Goal: Information Seeking & Learning: Learn about a topic

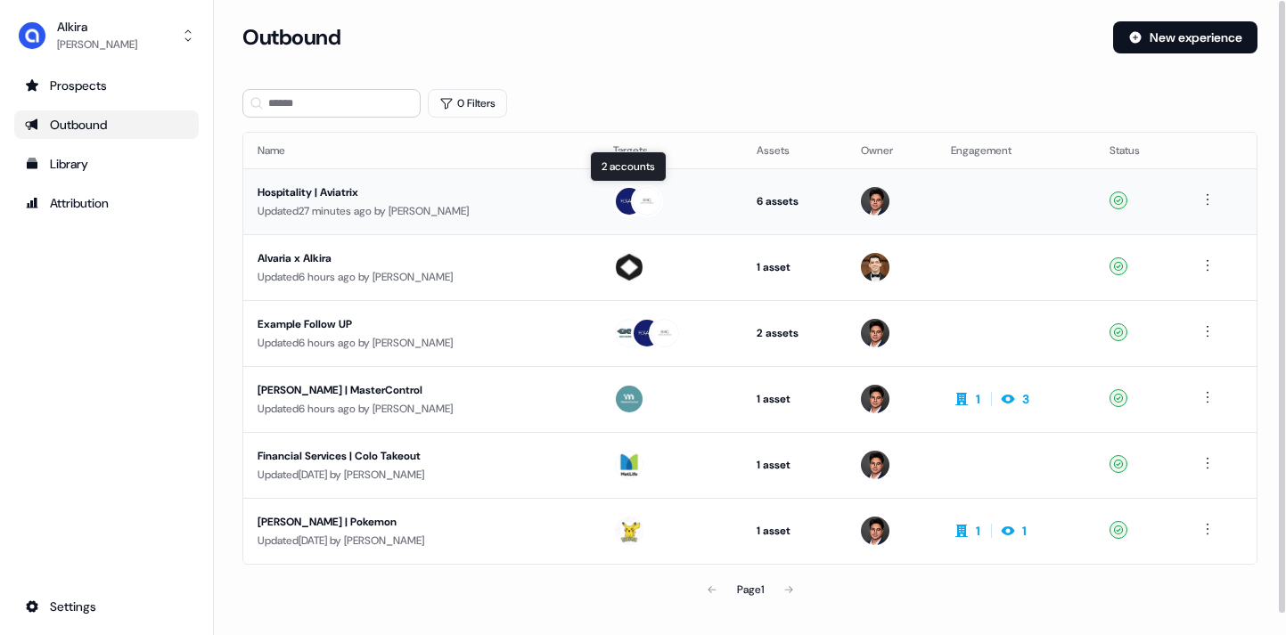
click at [633, 203] on img at bounding box center [647, 201] width 29 height 29
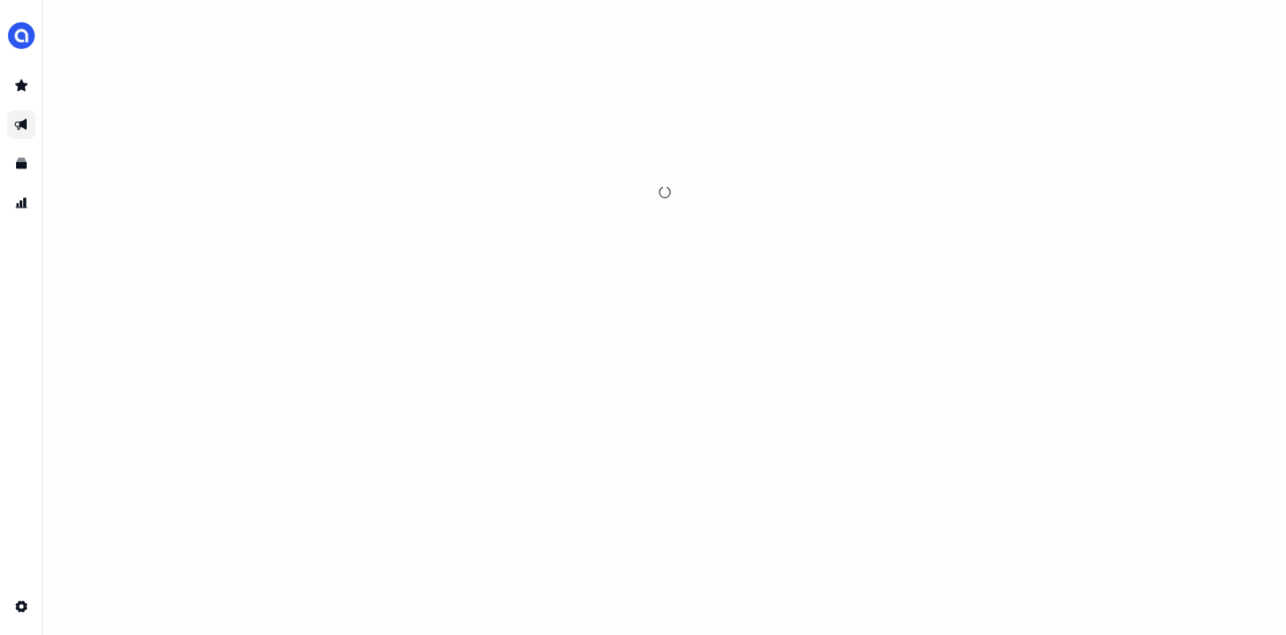
click at [631, 197] on div at bounding box center [665, 192] width 1196 height 342
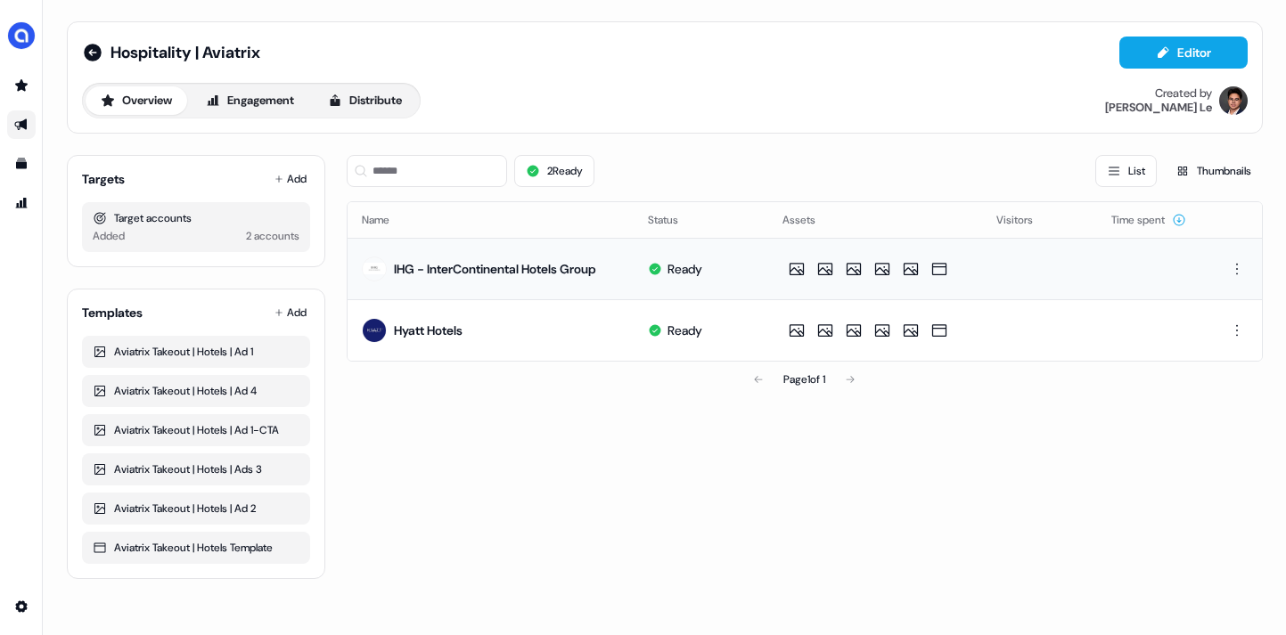
click at [488, 267] on div "IHG - InterContinental Hotels Group" at bounding box center [495, 269] width 202 height 18
click at [370, 266] on img at bounding box center [374, 269] width 25 height 25
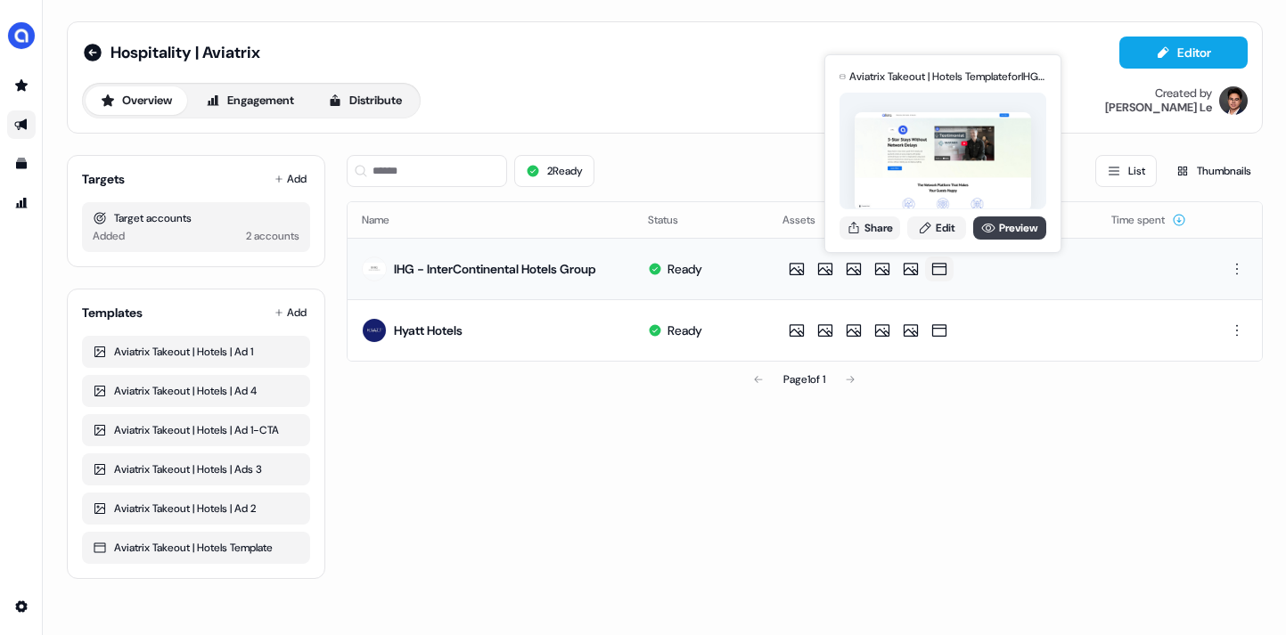
click at [993, 233] on link "Preview" at bounding box center [1009, 227] width 73 height 23
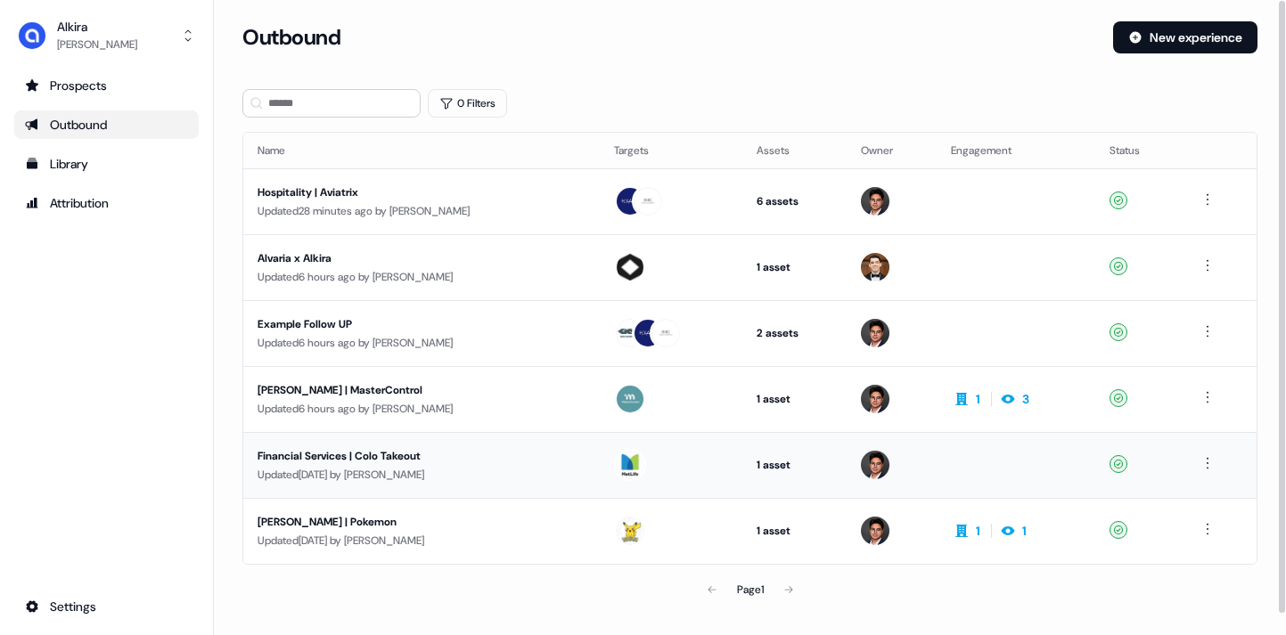
click at [616, 466] on img at bounding box center [630, 465] width 29 height 29
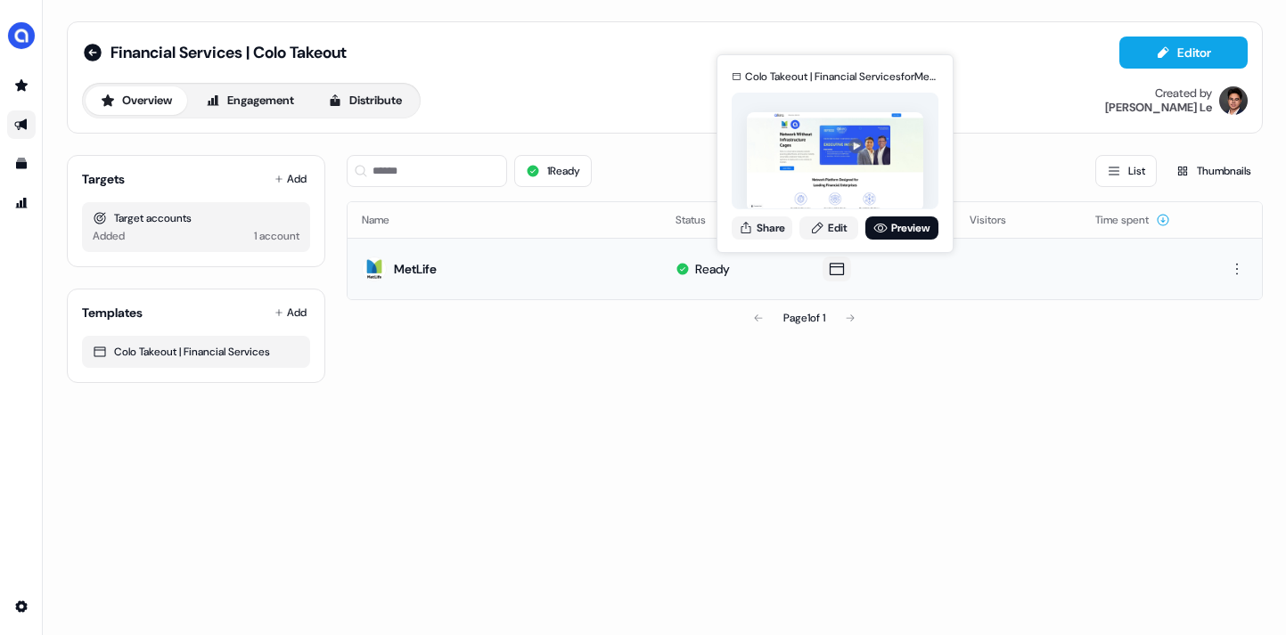
click at [830, 276] on icon at bounding box center [836, 269] width 21 height 18
click at [886, 234] on link "Preview" at bounding box center [901, 227] width 73 height 23
click at [833, 268] on icon at bounding box center [836, 269] width 21 height 18
click at [901, 228] on link "Preview" at bounding box center [901, 227] width 73 height 23
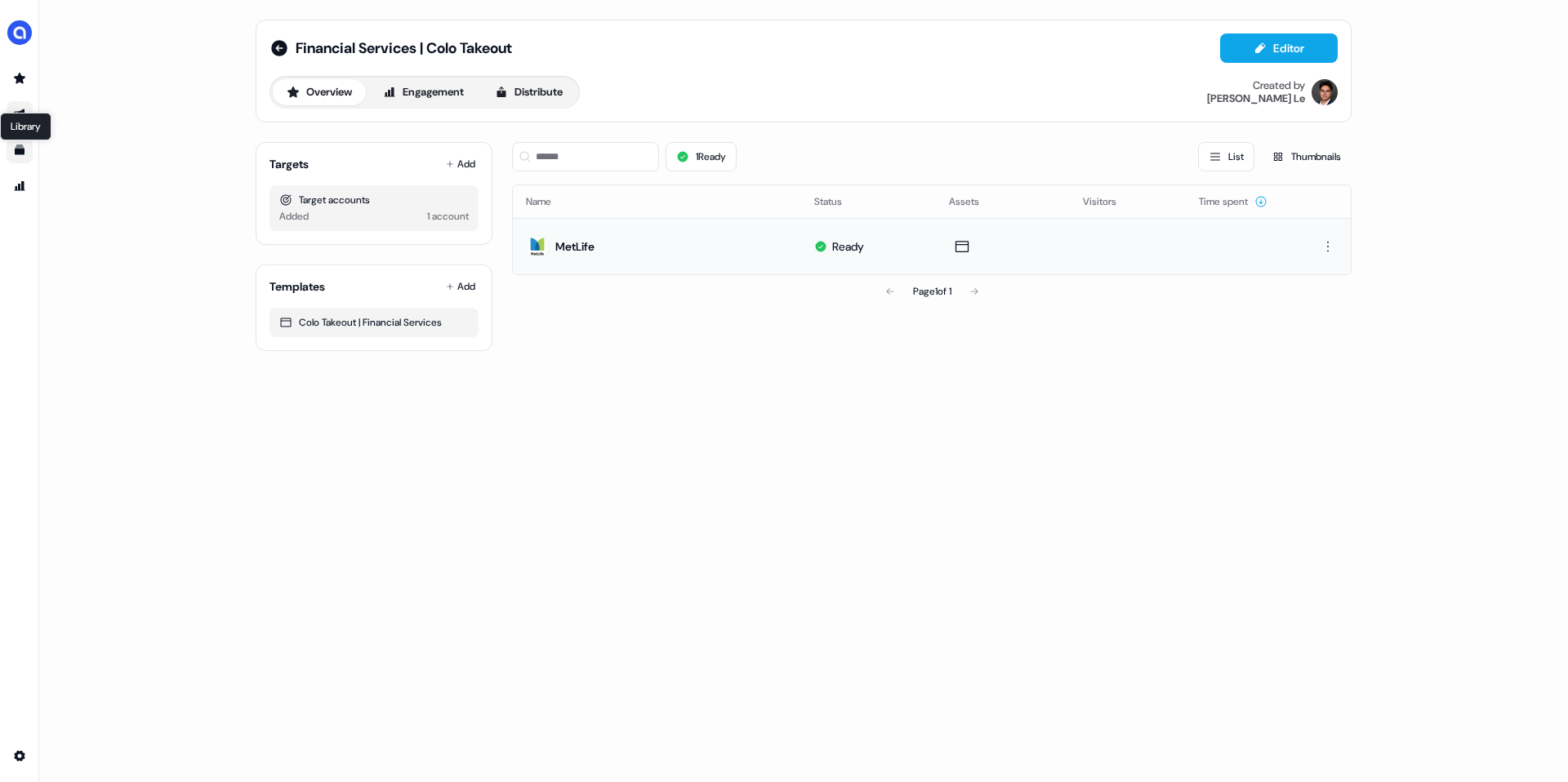
click at [18, 153] on icon "Go to templates" at bounding box center [19, 150] width 10 height 10
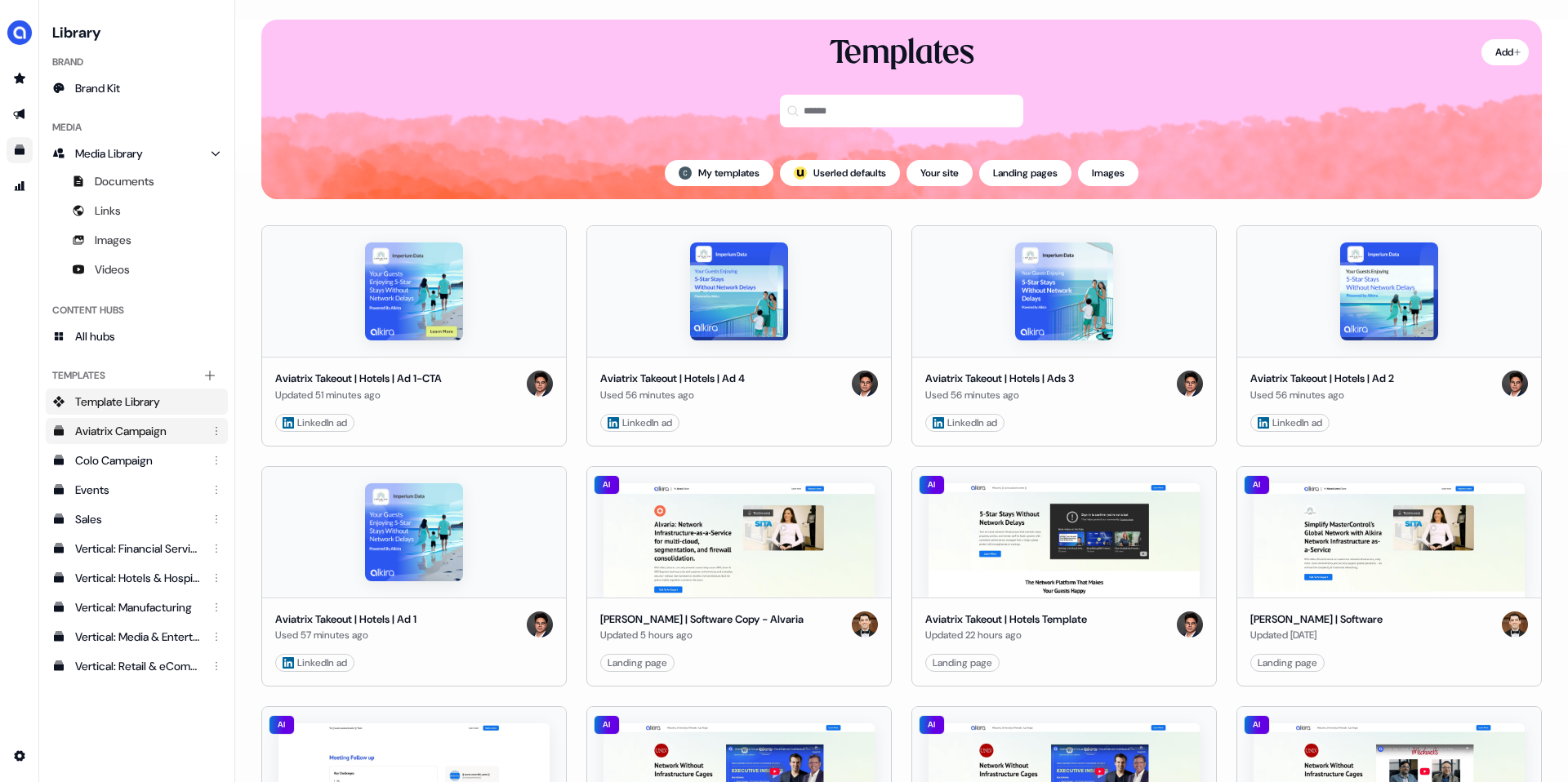
click at [114, 435] on div "Aviatrix Campaign" at bounding box center [138, 431] width 126 height 17
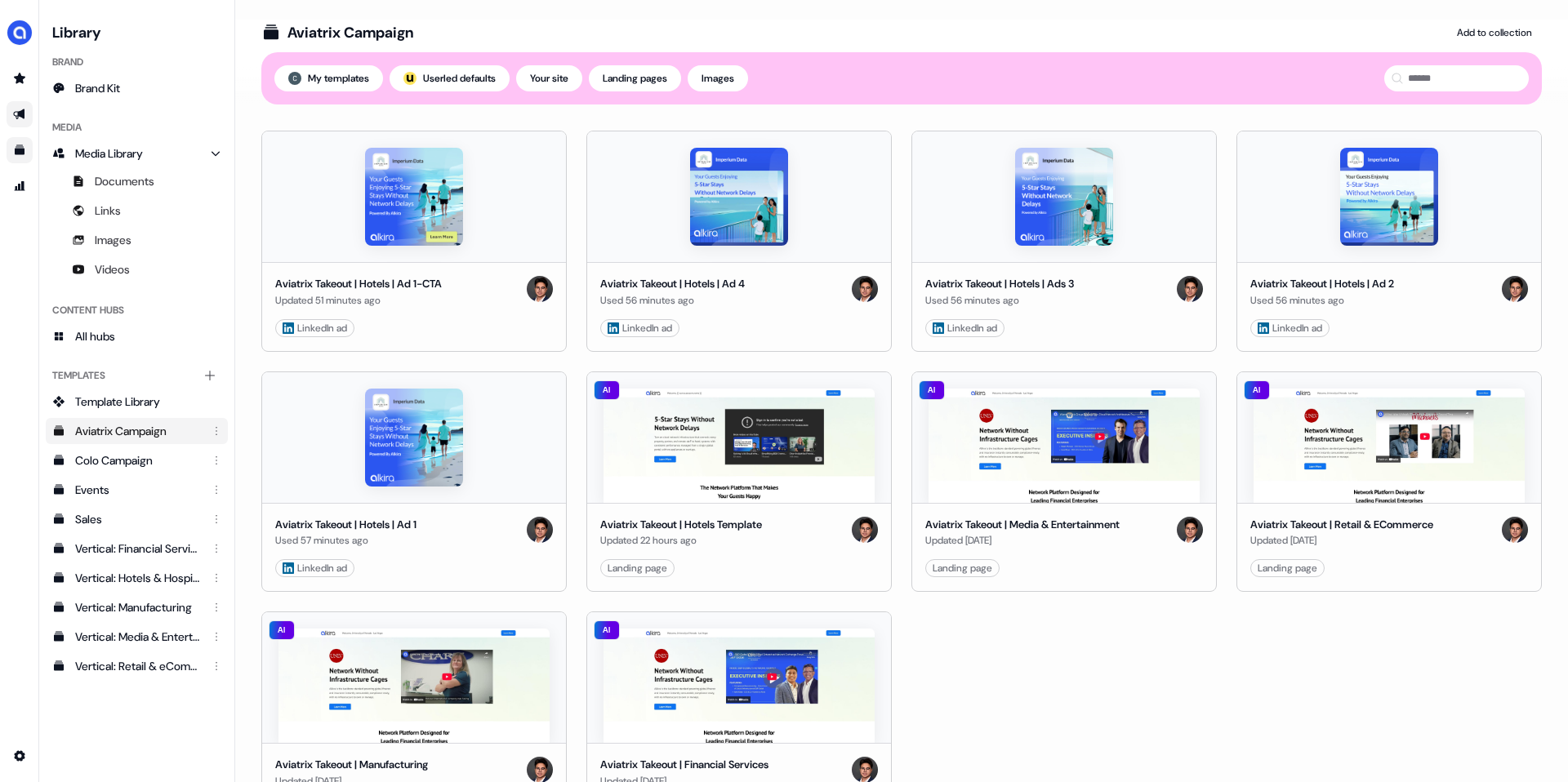
click at [17, 121] on link "Go to outbound experience" at bounding box center [19, 114] width 27 height 27
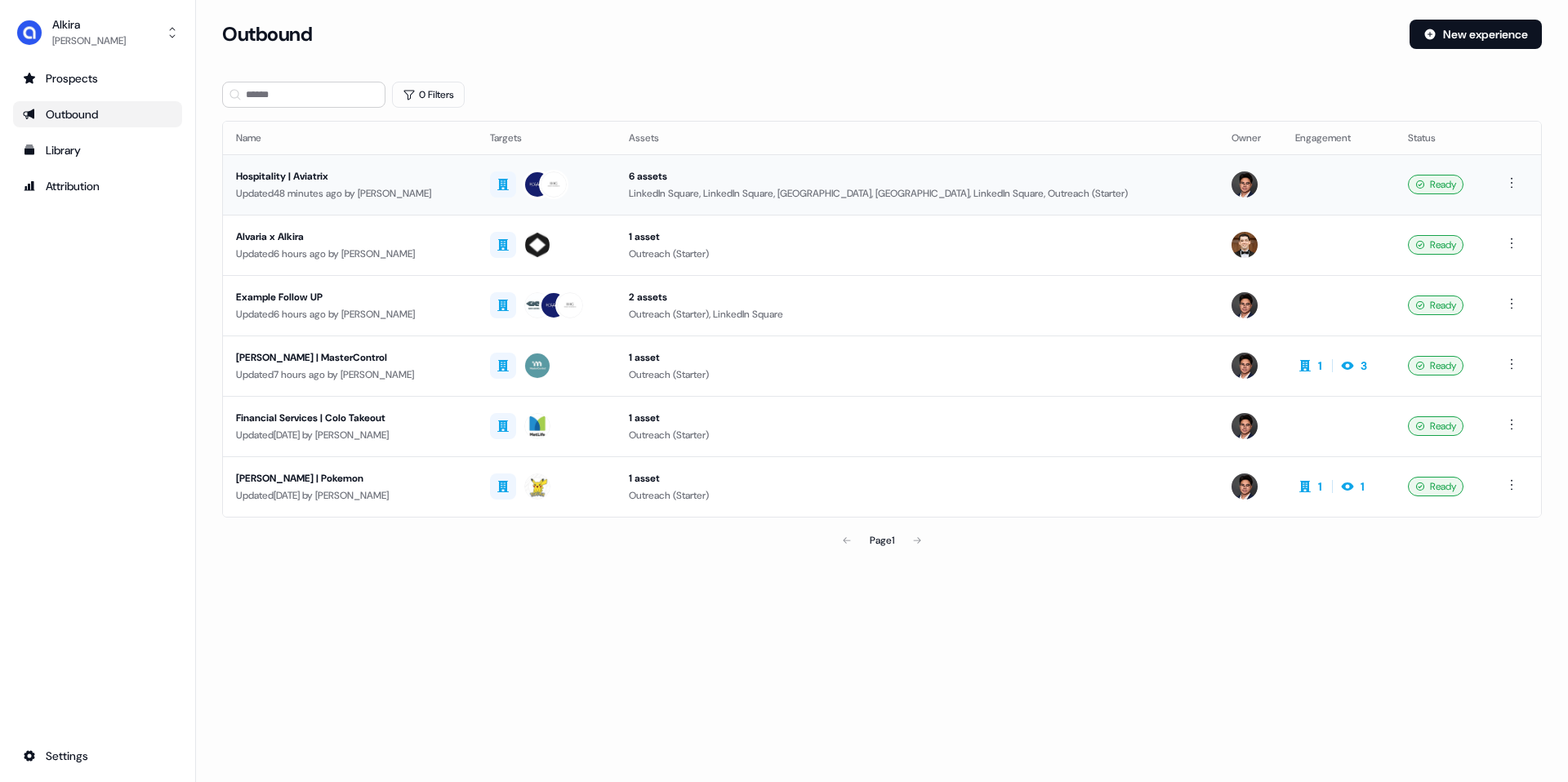
click at [555, 203] on td at bounding box center [545, 184] width 138 height 61
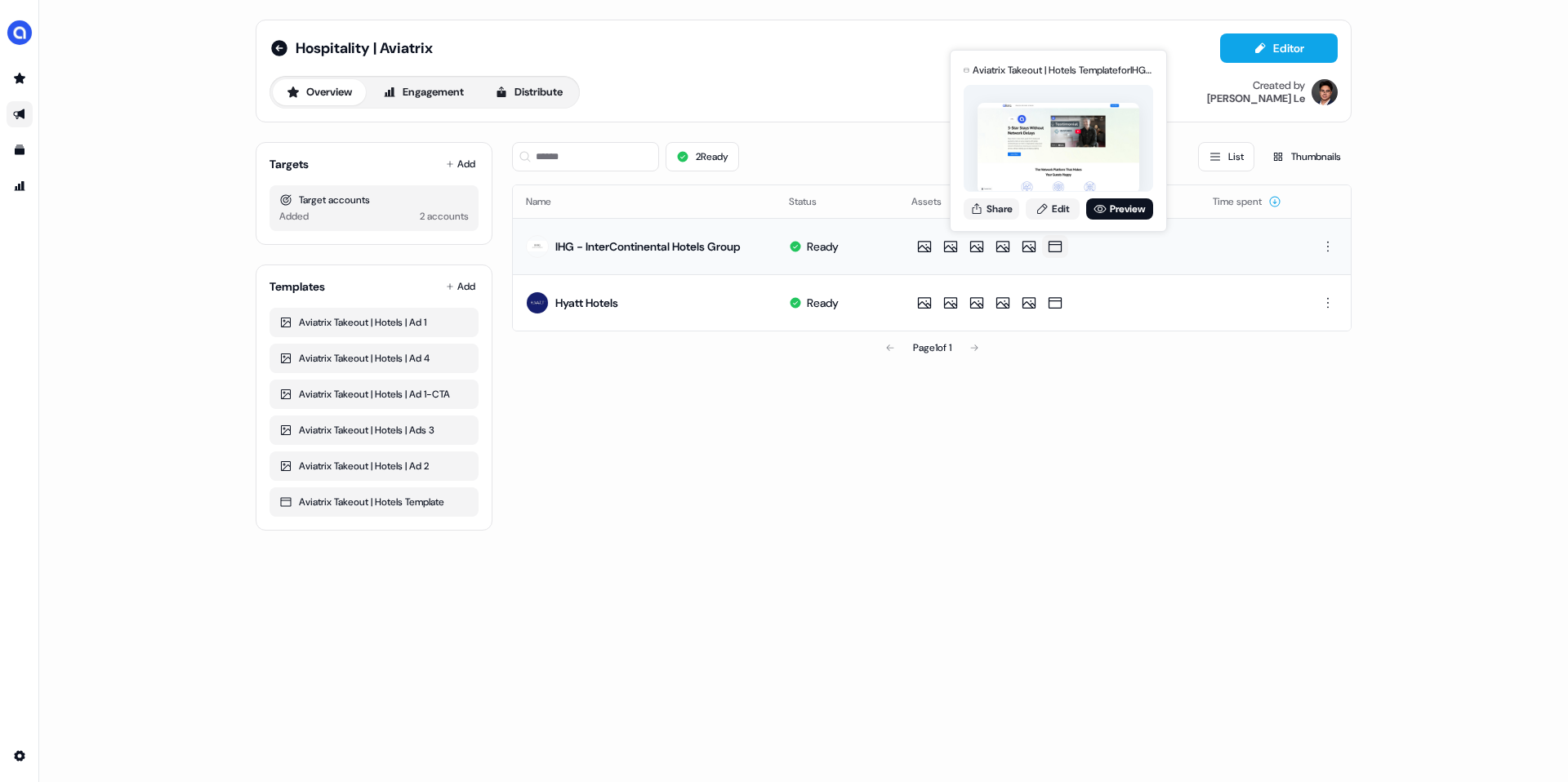
click at [1061, 247] on icon at bounding box center [1055, 247] width 13 height 11
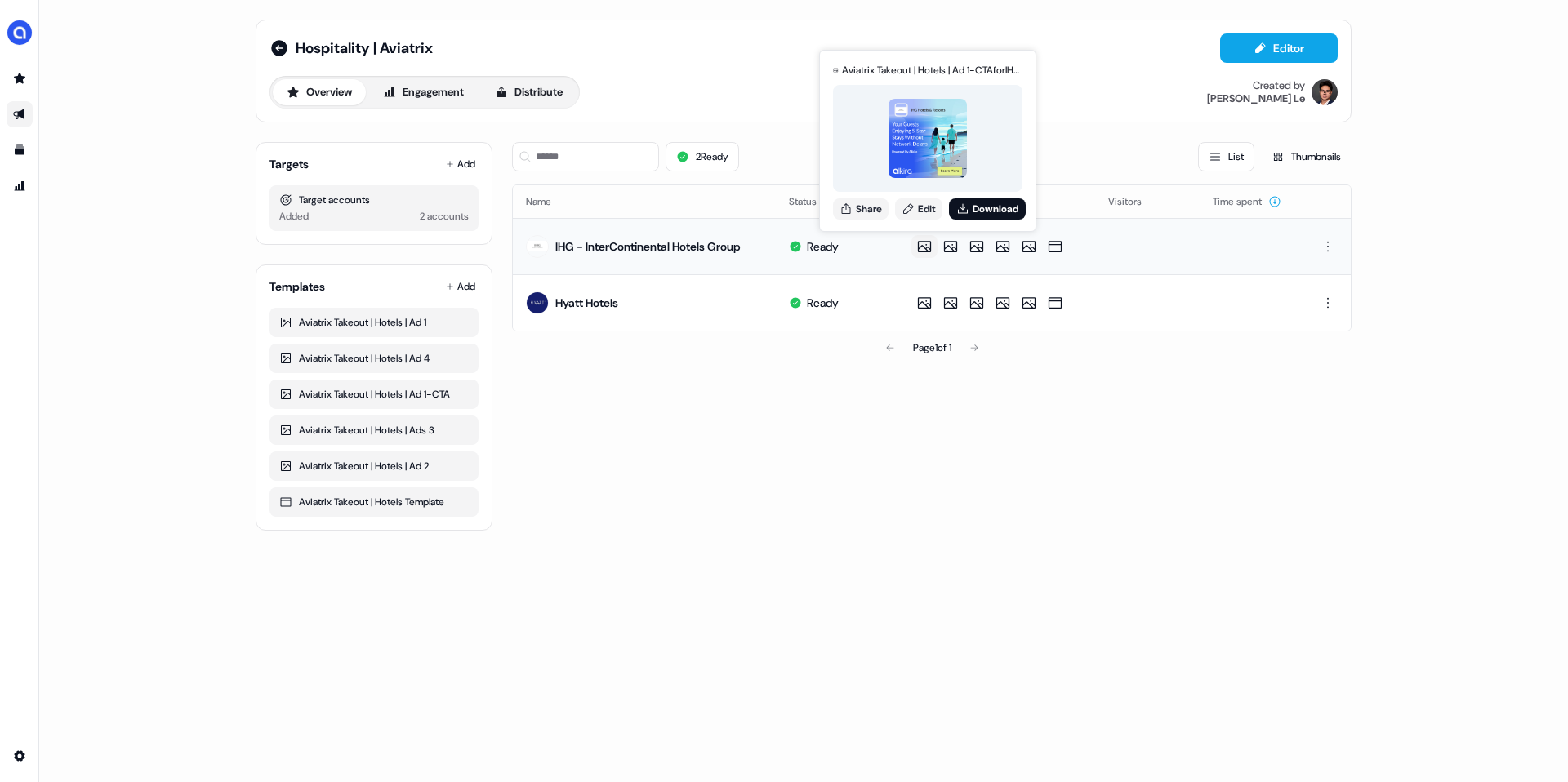
click at [922, 248] on icon at bounding box center [924, 247] width 13 height 11
click at [932, 168] on img at bounding box center [927, 138] width 79 height 79
click at [918, 248] on icon at bounding box center [924, 247] width 19 height 17
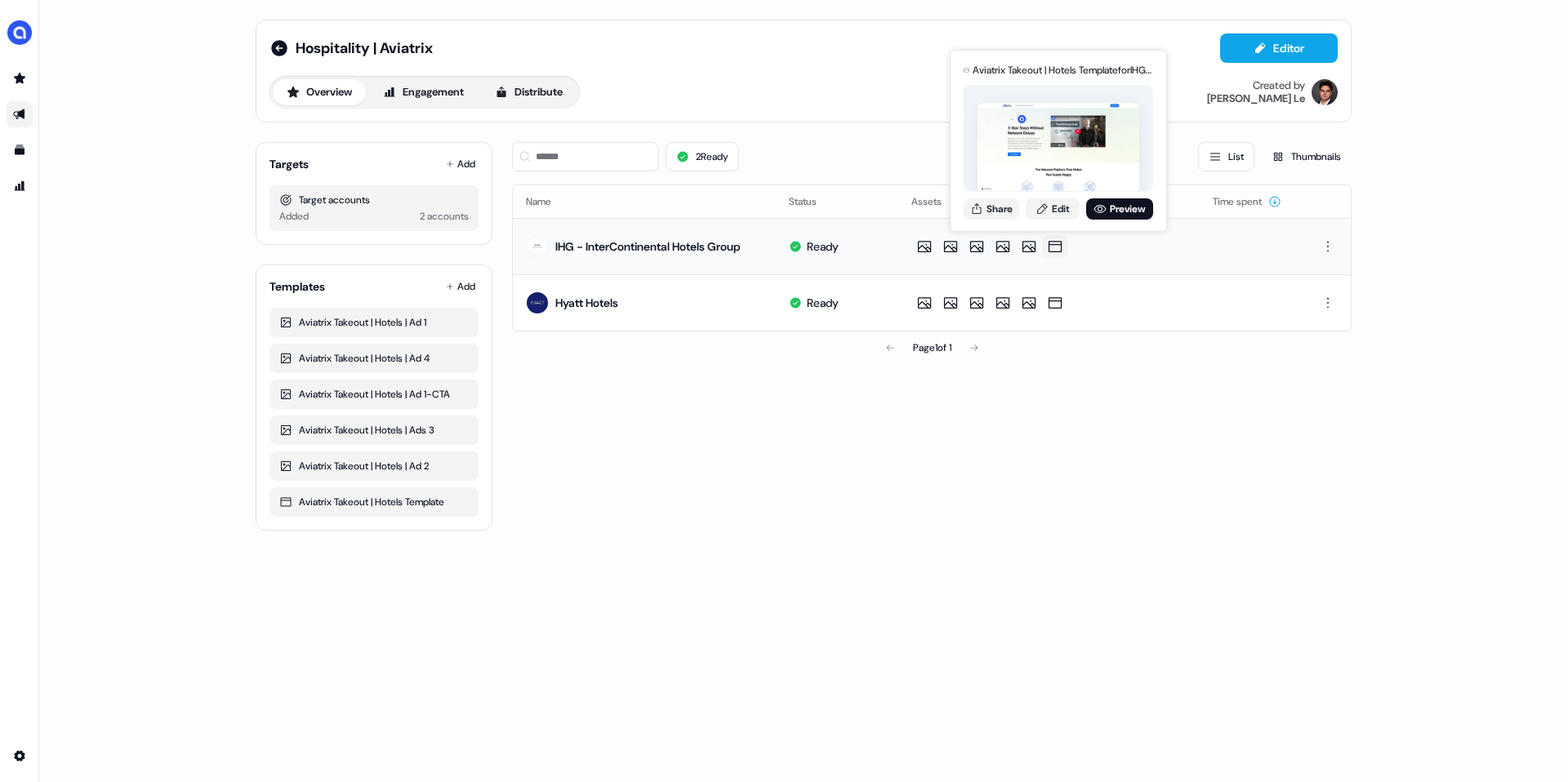
click at [1061, 251] on icon at bounding box center [1055, 247] width 13 height 11
click at [1101, 214] on link "Preview" at bounding box center [1119, 208] width 67 height 21
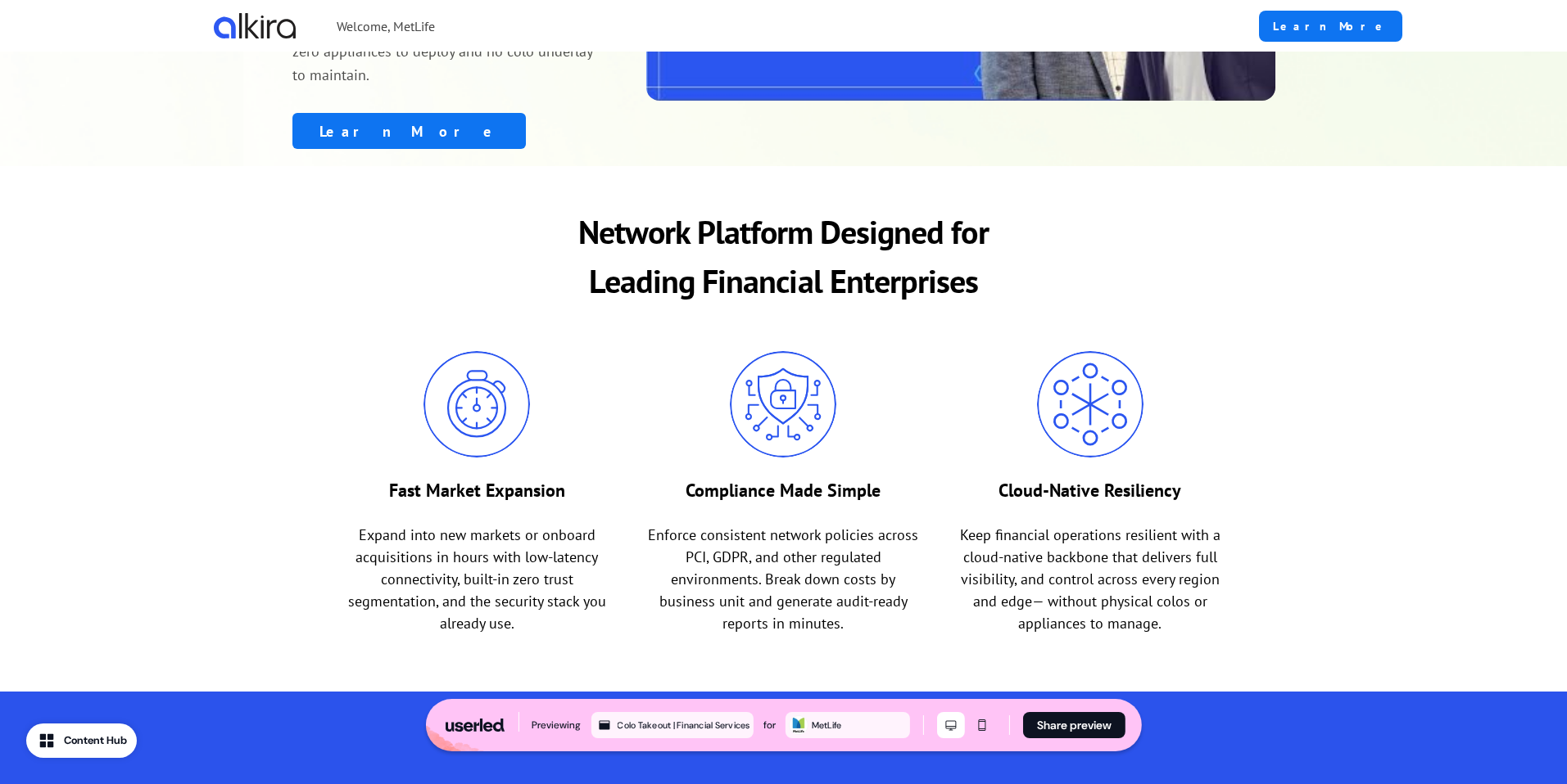
scroll to position [376, 0]
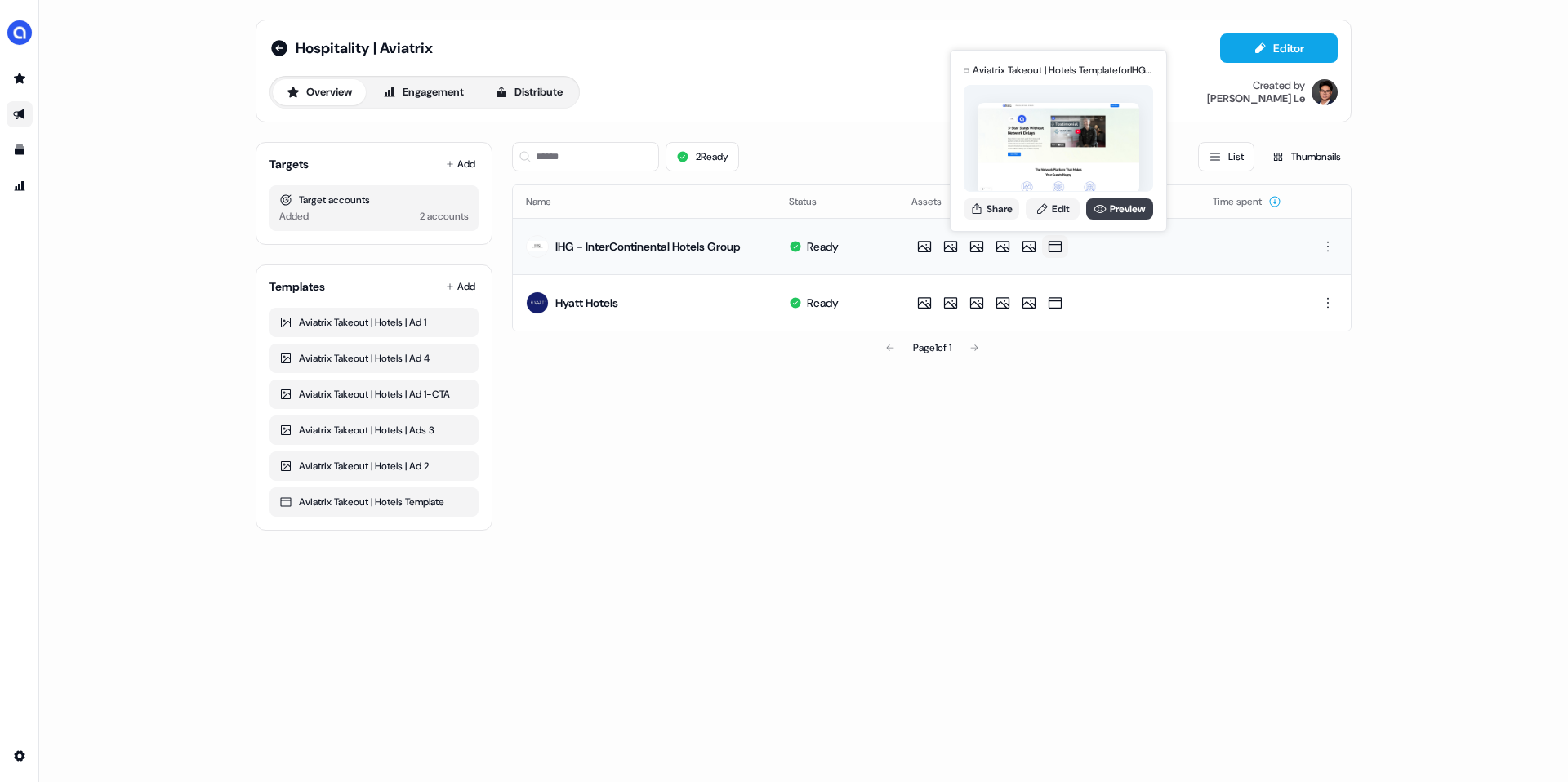
click at [1106, 205] on link "Preview" at bounding box center [1119, 208] width 67 height 21
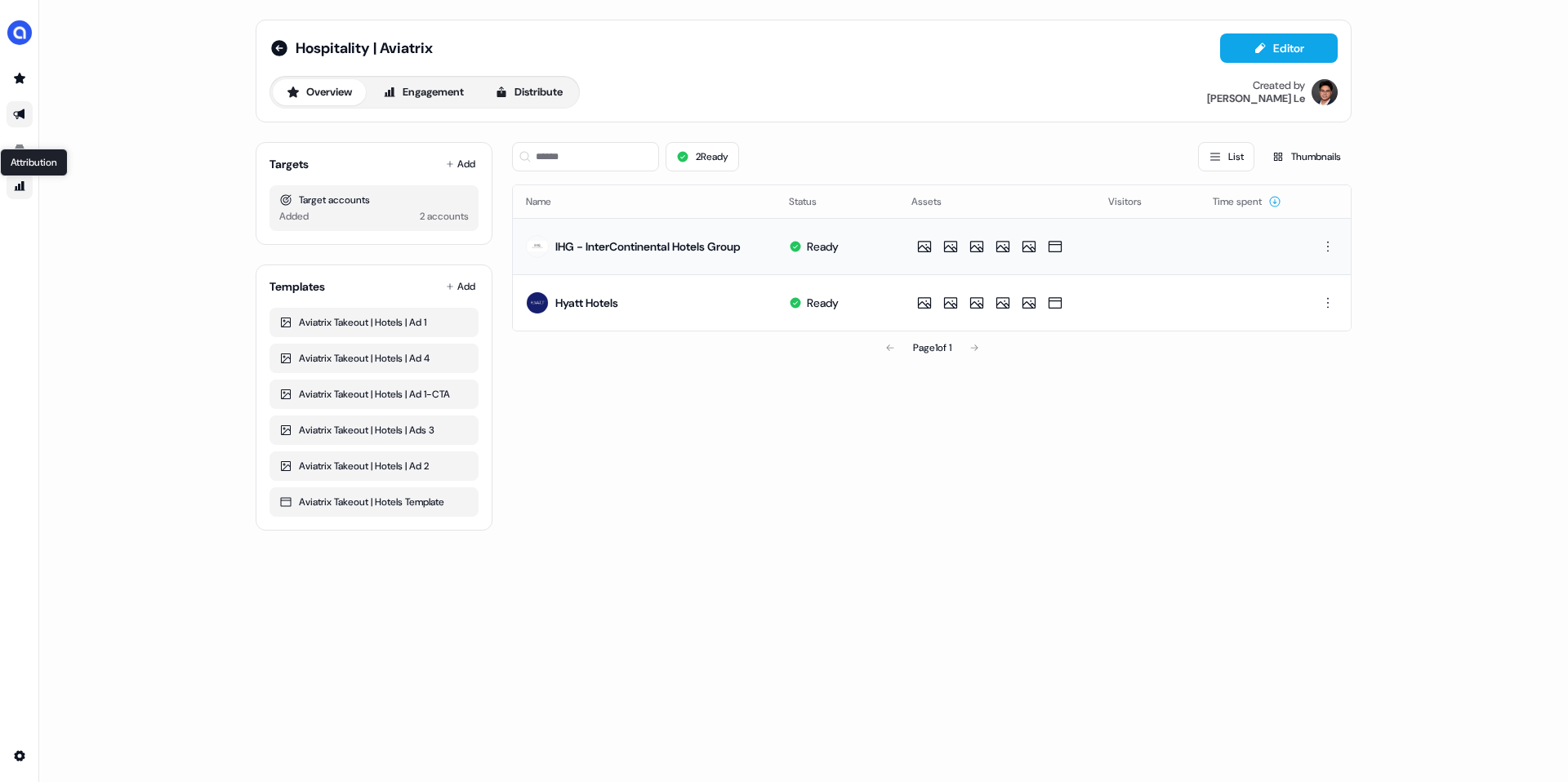
click at [16, 185] on icon "Go to attribution" at bounding box center [19, 186] width 13 height 13
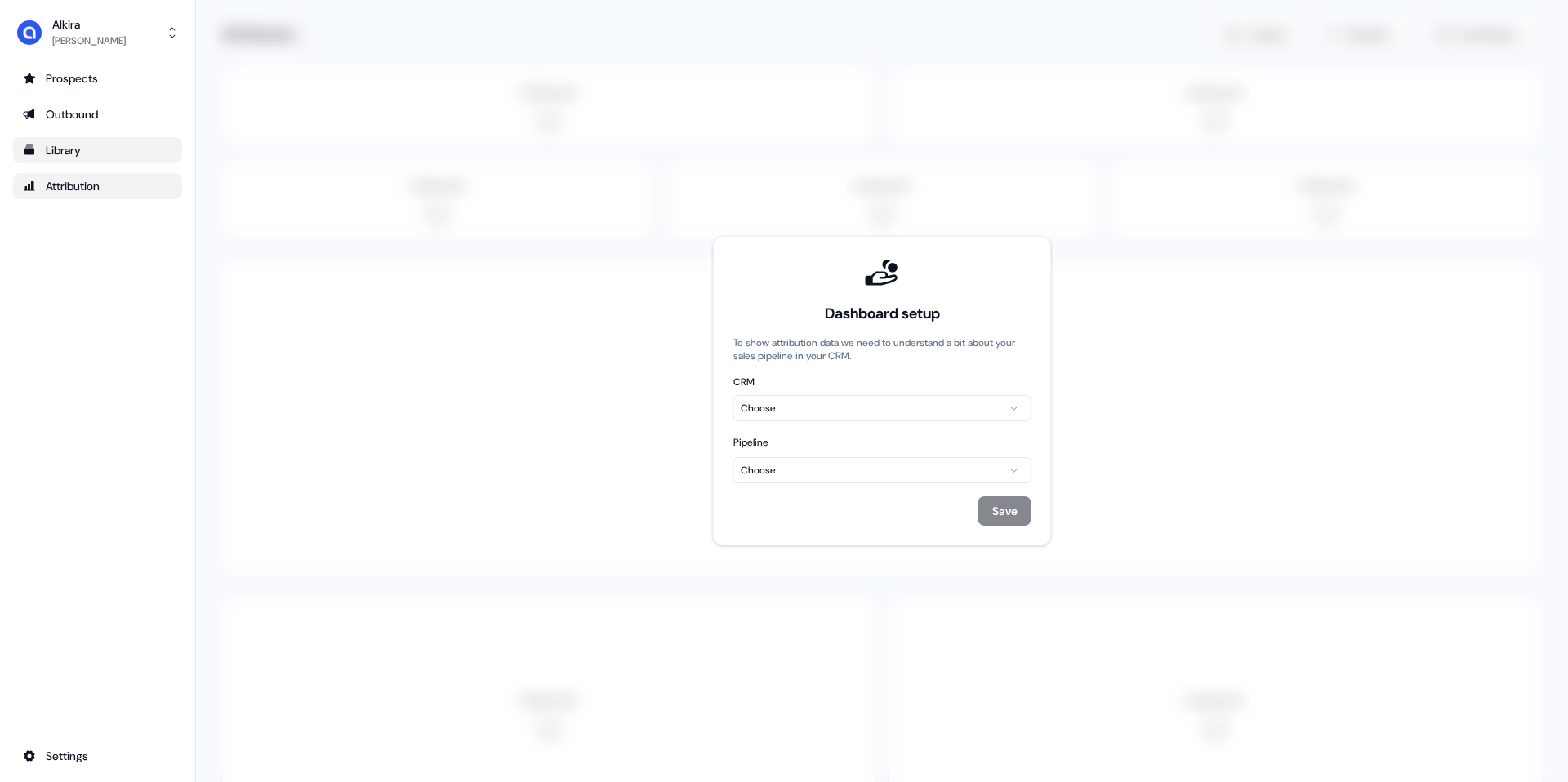
click at [26, 152] on icon "Go to templates" at bounding box center [29, 150] width 10 height 10
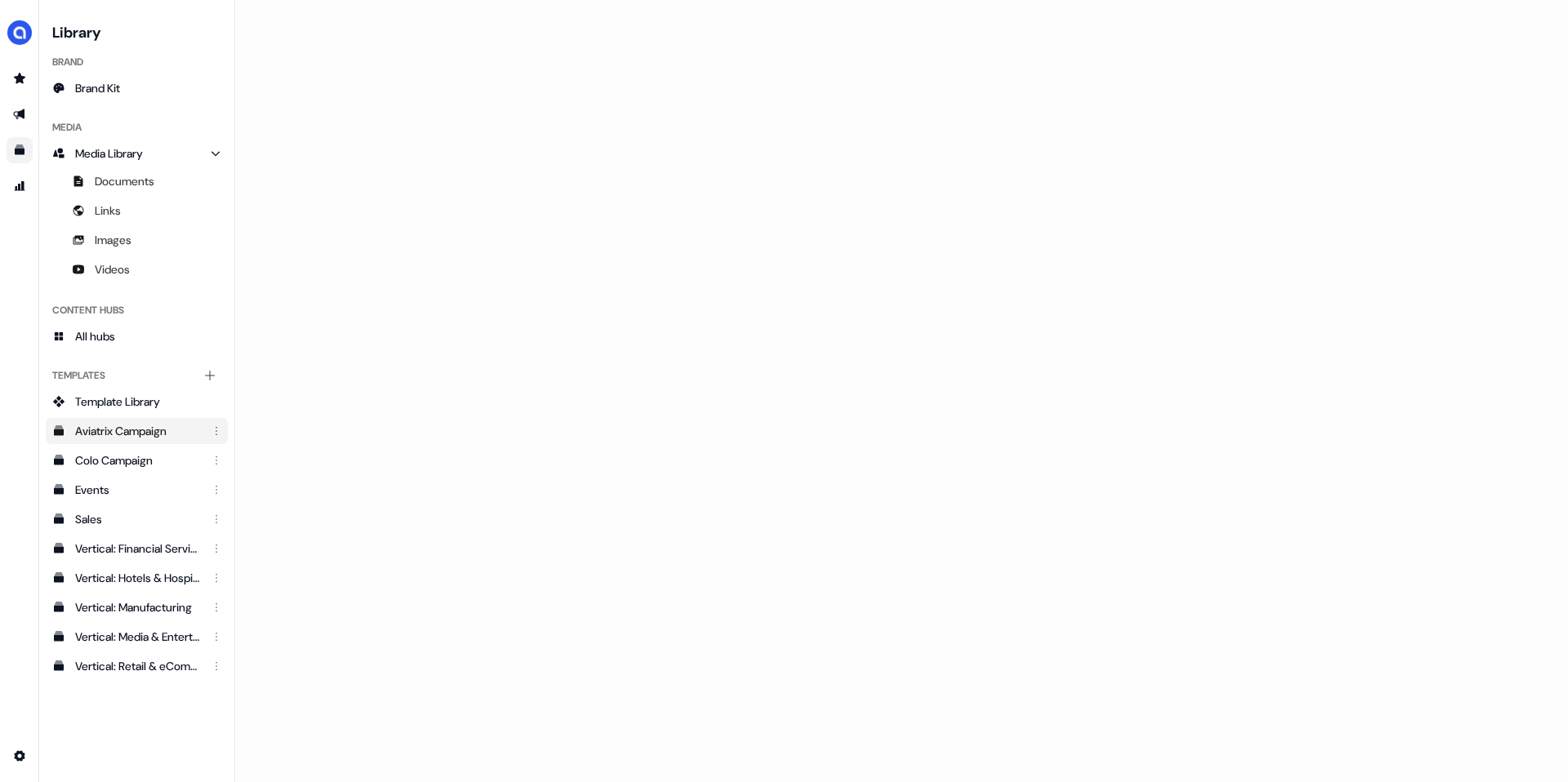
click at [122, 443] on link "Aviatrix Campaign" at bounding box center [137, 431] width 182 height 27
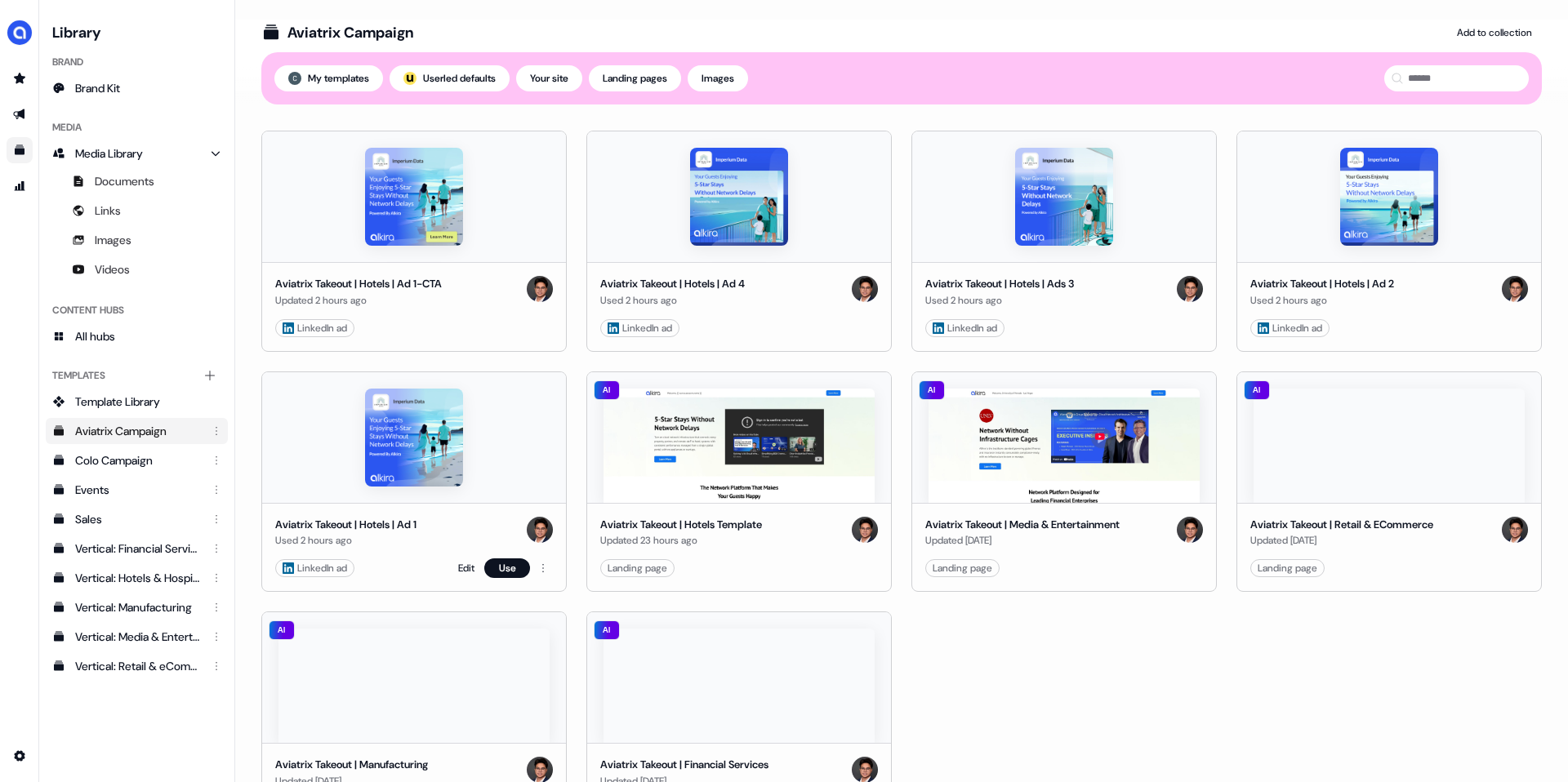
scroll to position [76, 0]
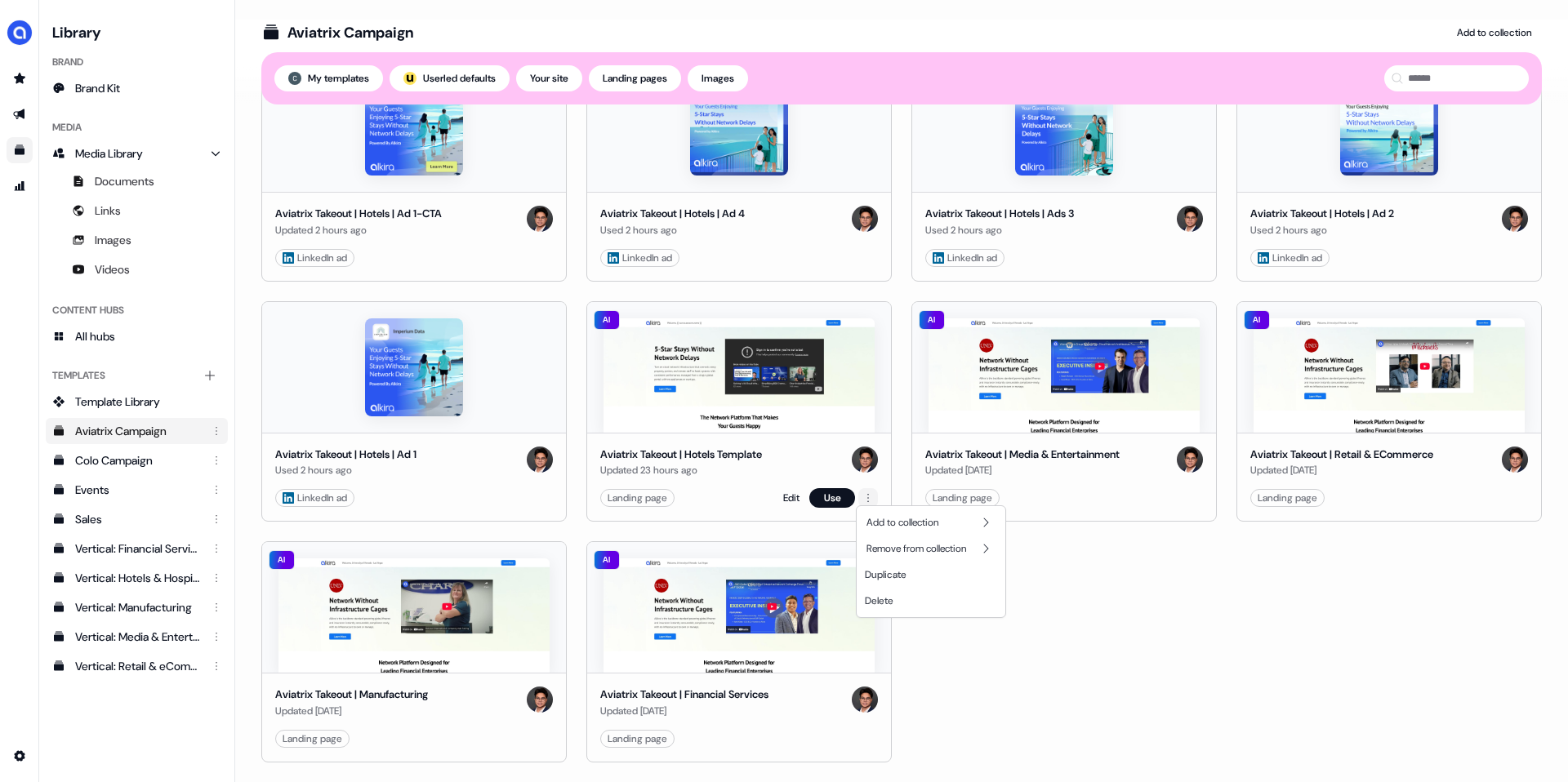
click at [870, 491] on html "For the best experience switch devices to a bigger screen. Go to Userled.io Lib…" at bounding box center [784, 391] width 1568 height 782
click at [773, 491] on html "For the best experience switch devices to a bigger screen. Go to Userled.io Lib…" at bounding box center [784, 391] width 1568 height 782
click at [785, 491] on link "Edit" at bounding box center [791, 499] width 16 height 17
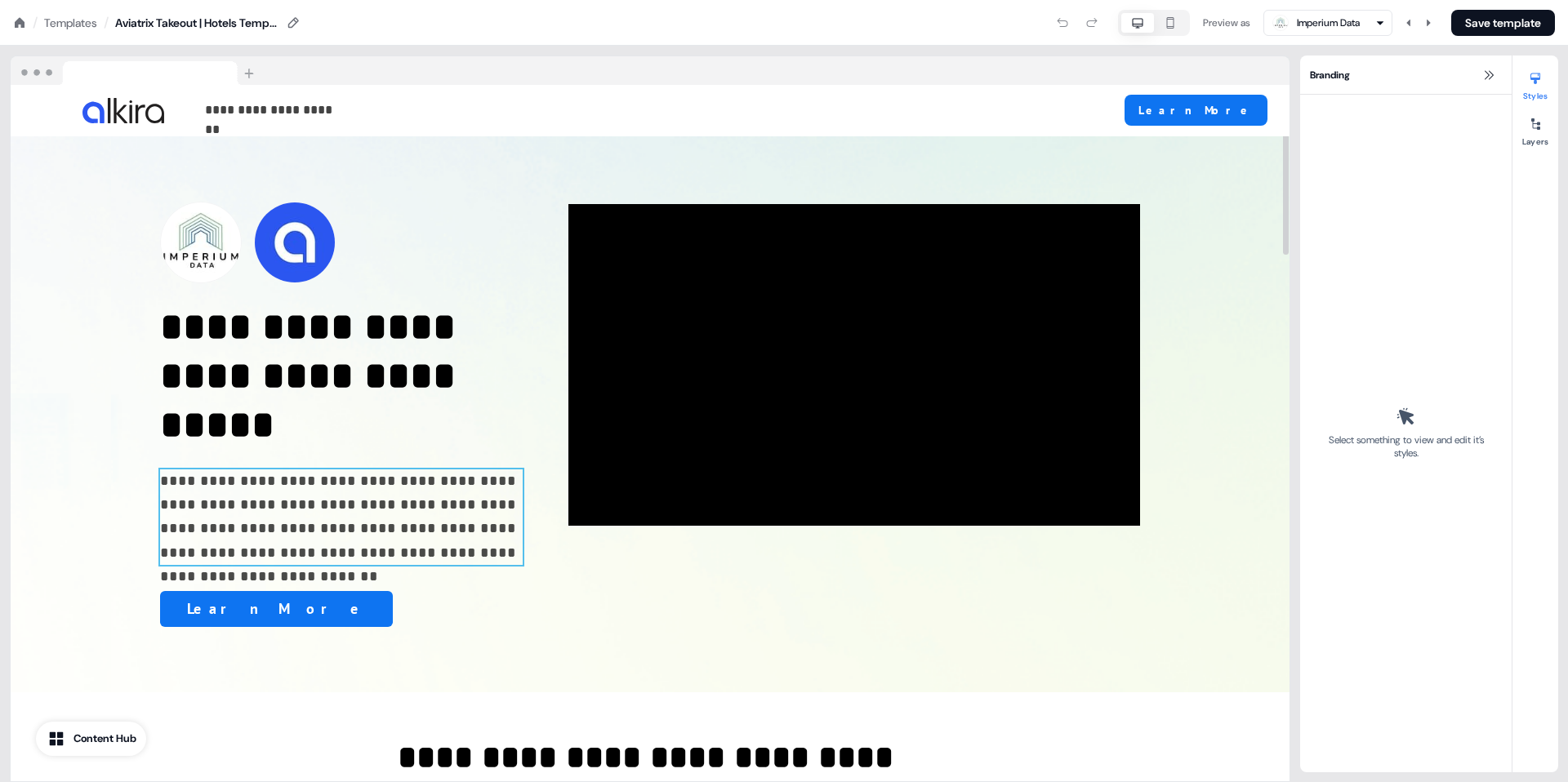
click at [351, 504] on p "**********" at bounding box center [342, 517] width 363 height 95
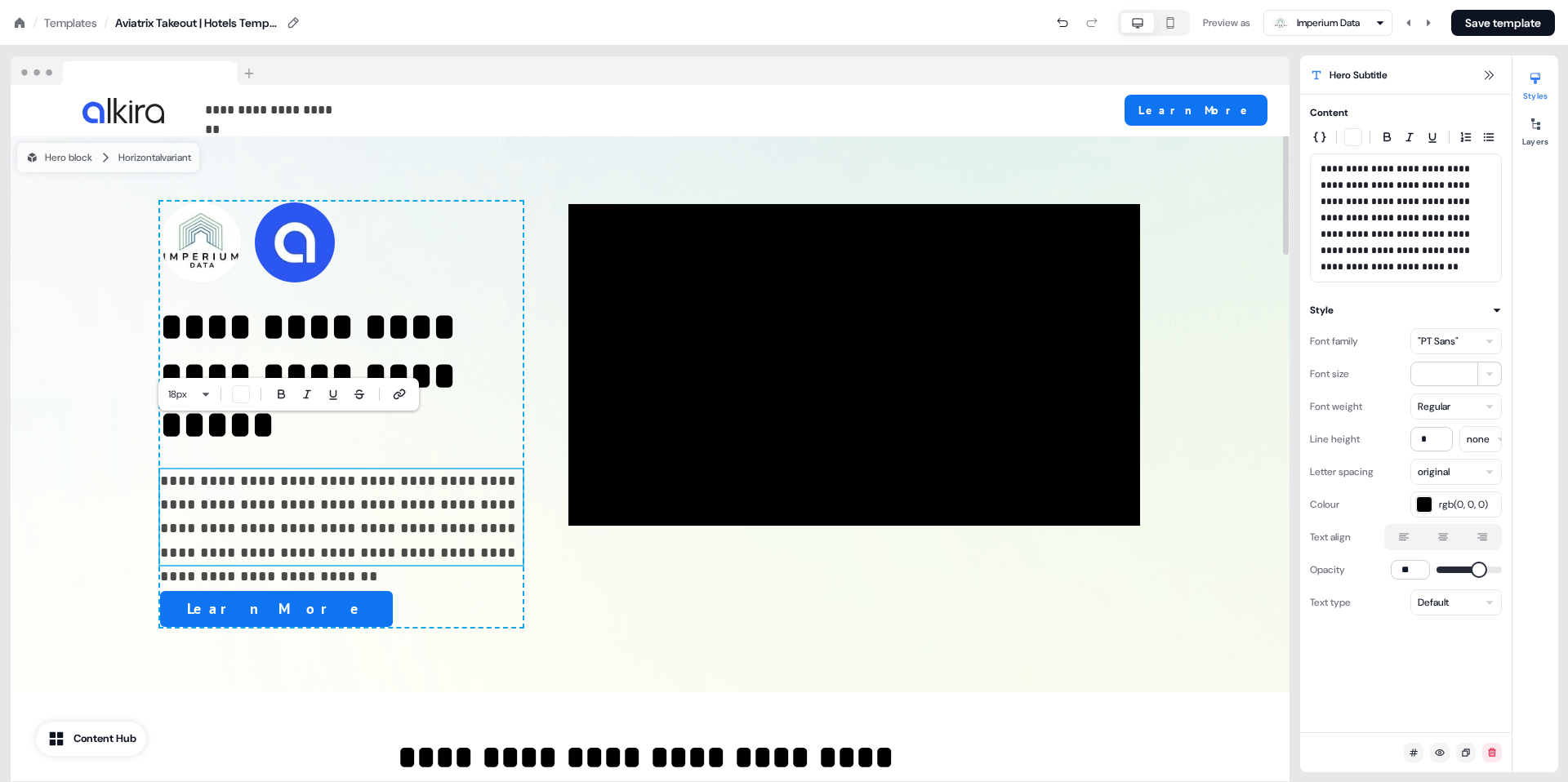
click at [341, 506] on p "**********" at bounding box center [342, 517] width 363 height 95
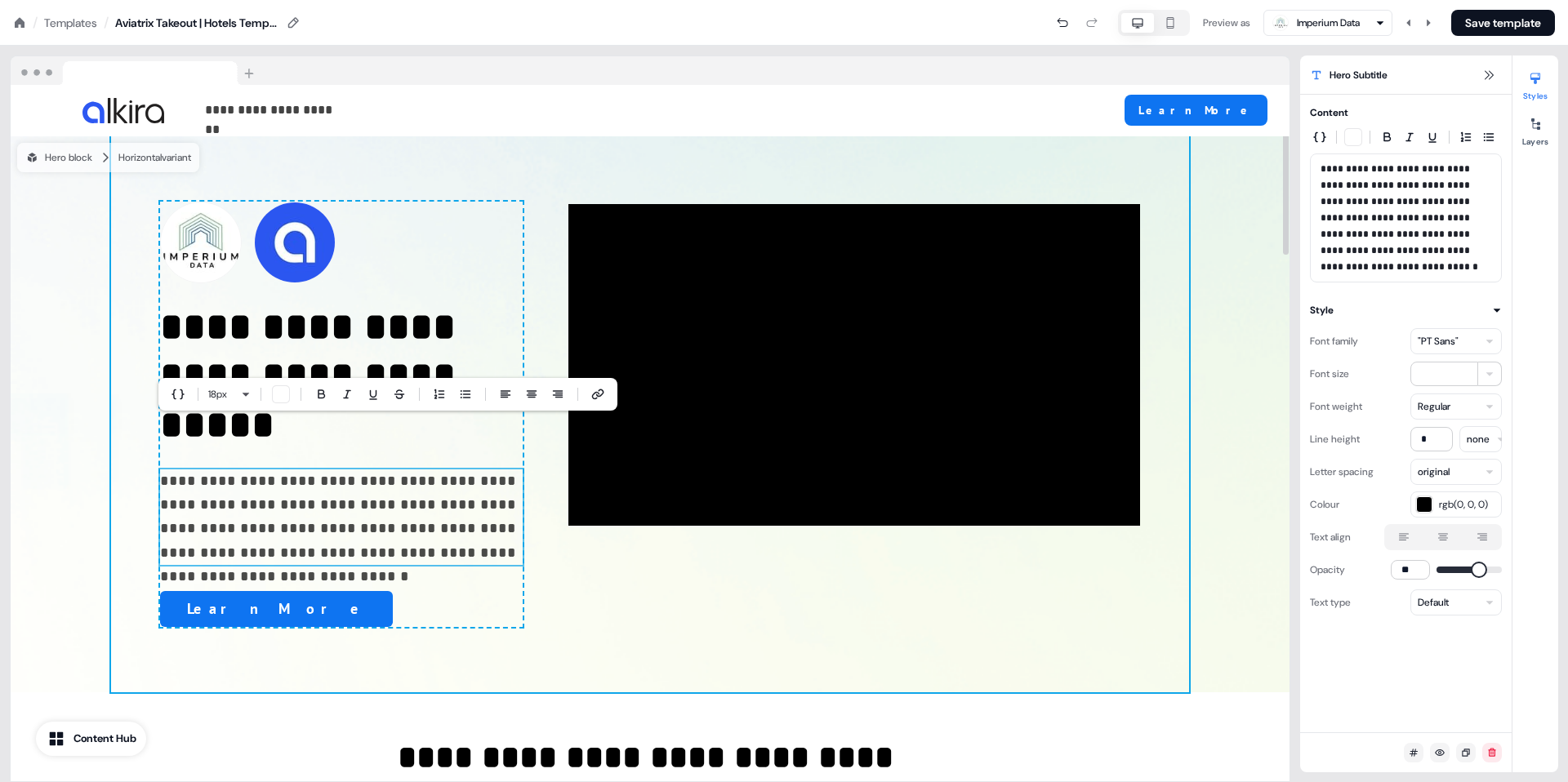
click at [420, 607] on div "**********" at bounding box center [650, 414] width 1078 height 556
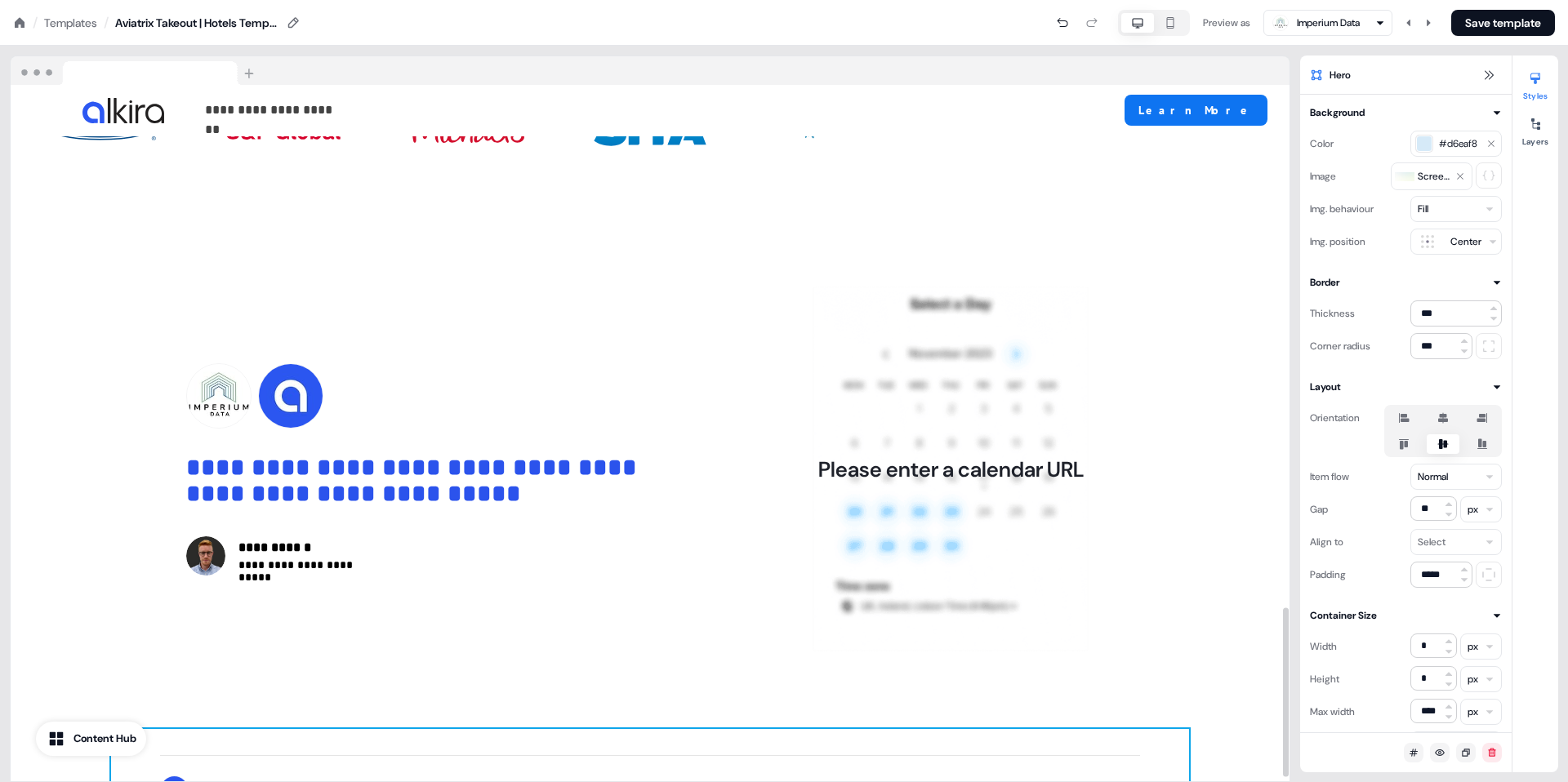
scroll to position [2149, 0]
